Goal: Task Accomplishment & Management: Manage account settings

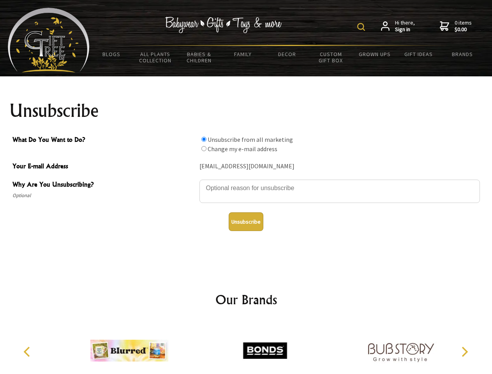
click at [362, 27] on img at bounding box center [361, 27] width 8 height 8
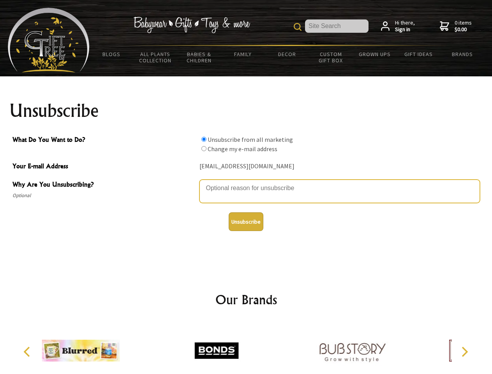
click at [246, 182] on textarea "Why Are You Unsubscribing?" at bounding box center [339, 191] width 281 height 23
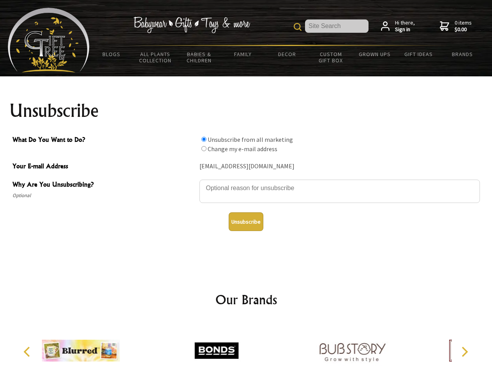
click at [204, 139] on input "What Do You Want to Do?" at bounding box center [203, 139] width 5 height 5
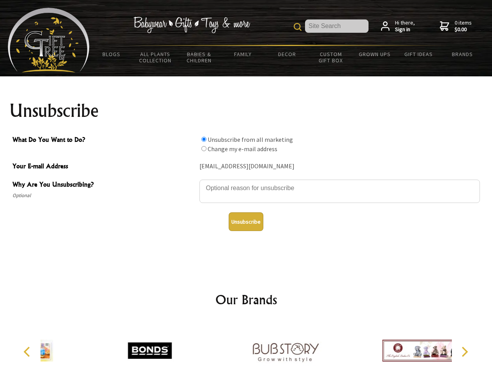
click at [204, 148] on input "What Do You Want to Do?" at bounding box center [203, 148] width 5 height 5
radio input "true"
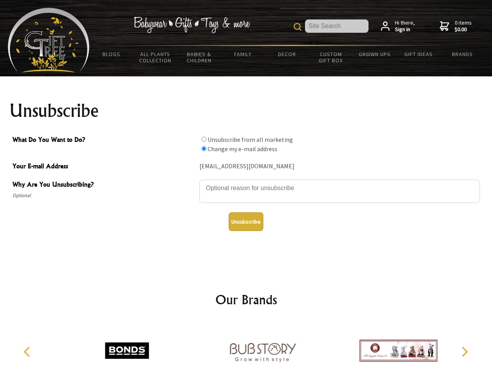
click at [246, 222] on button "Unsubscribe" at bounding box center [246, 221] width 35 height 19
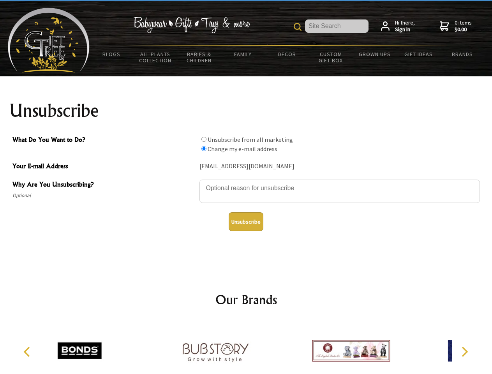
click at [246, 348] on img at bounding box center [215, 350] width 78 height 58
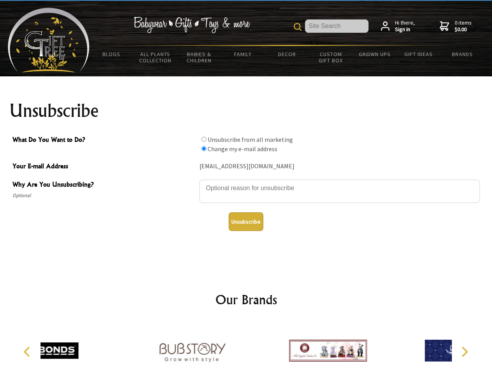
click at [28, 352] on icon "Previous" at bounding box center [28, 352] width 10 height 10
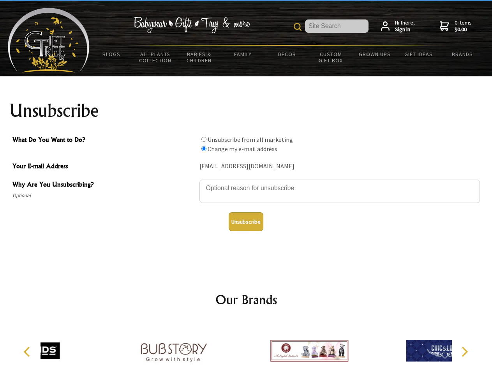
click at [464, 352] on icon "Next" at bounding box center [464, 352] width 10 height 10
